Goal: Information Seeking & Learning: Check status

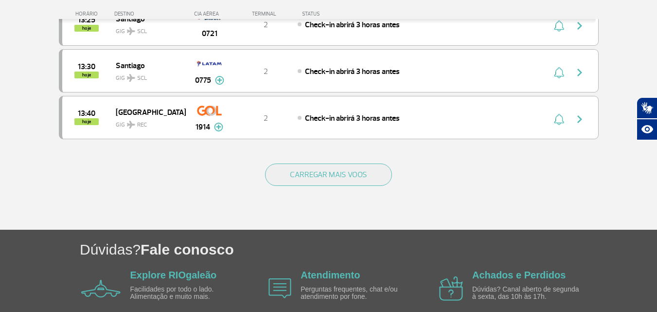
scroll to position [1005, 0]
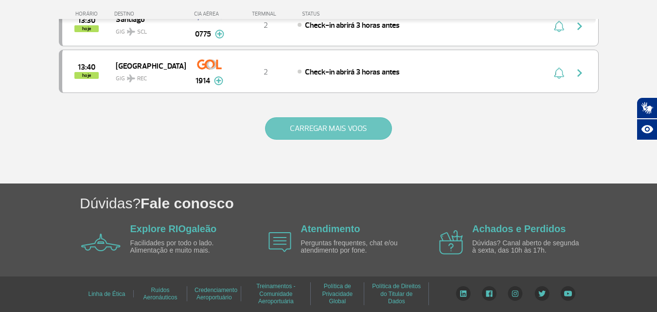
click at [366, 130] on button "CARREGAR MAIS VOOS" at bounding box center [328, 128] width 127 height 22
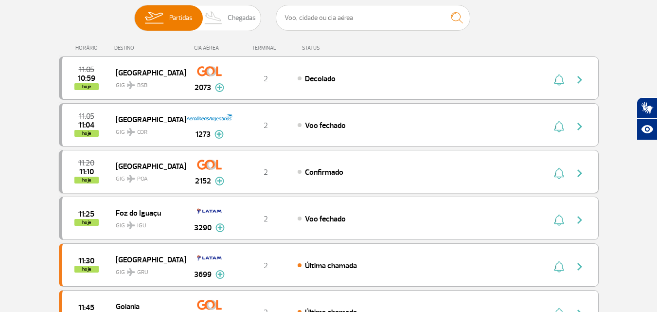
scroll to position [0, 0]
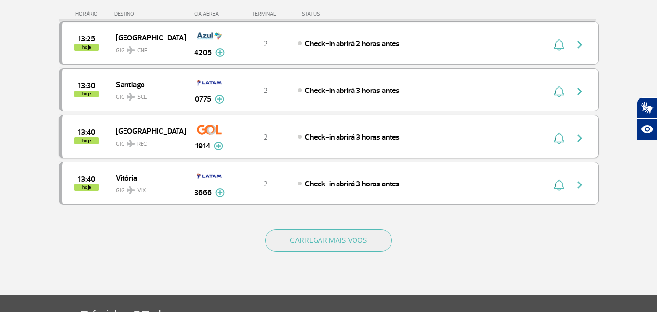
scroll to position [894, 0]
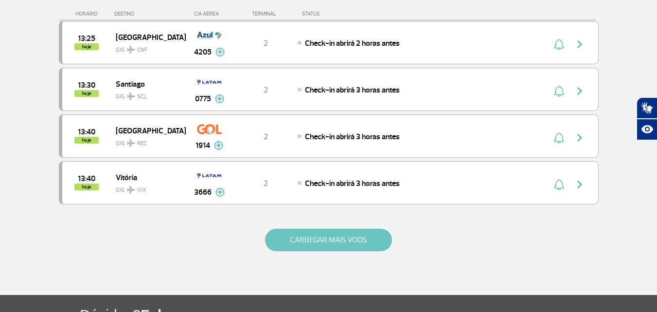
click at [321, 242] on button "CARREGAR MAIS VOOS" at bounding box center [328, 239] width 127 height 22
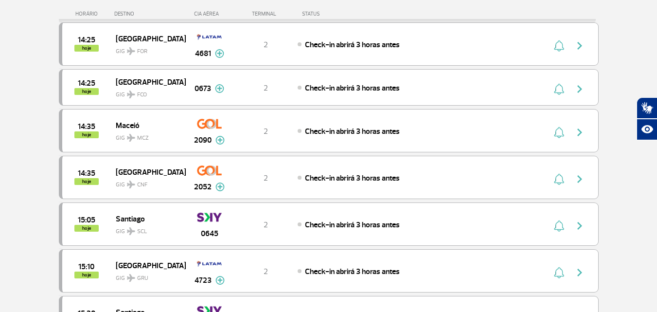
scroll to position [1137, 0]
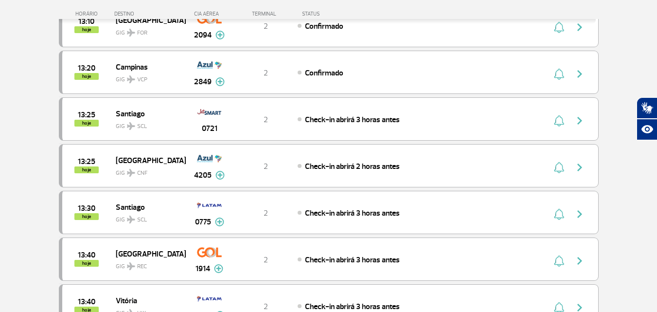
scroll to position [559, 0]
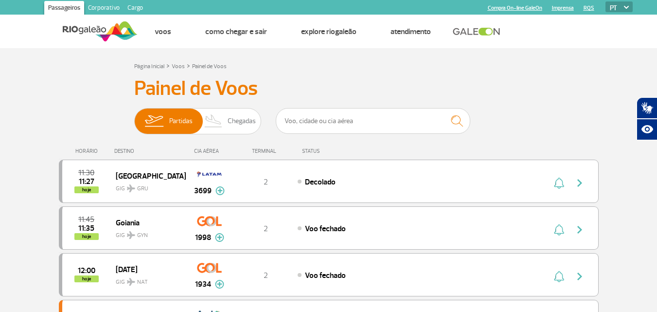
drag, startPoint x: 141, startPoint y: 92, endPoint x: 28, endPoint y: 80, distance: 114.4
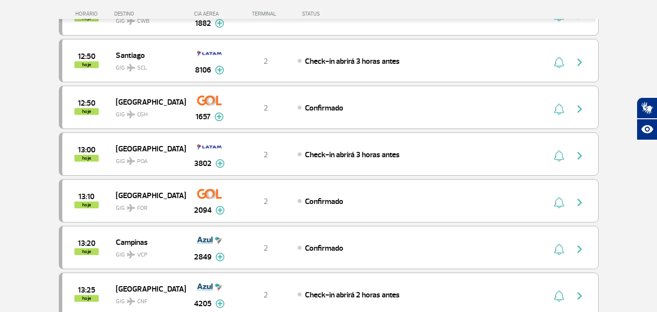
scroll to position [437, 0]
